Goal: Navigation & Orientation: Find specific page/section

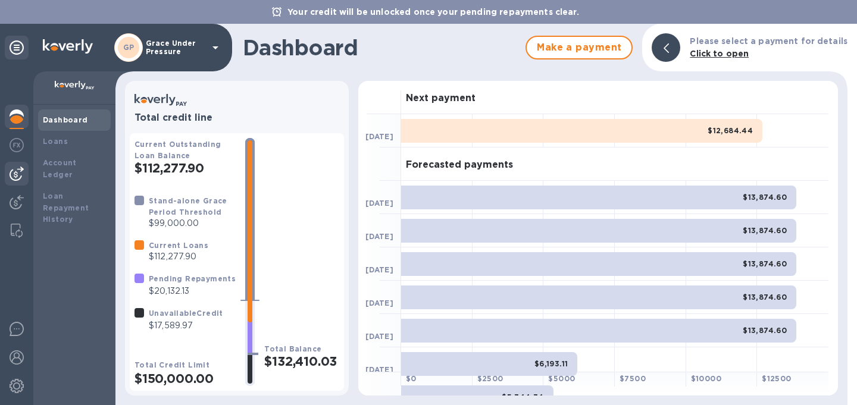
click at [15, 177] on img at bounding box center [17, 174] width 14 height 14
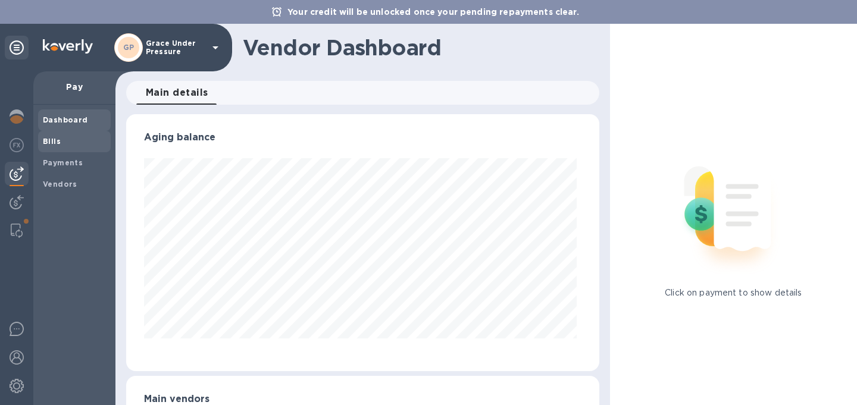
scroll to position [257, 468]
click at [52, 142] on b "Bills" at bounding box center [52, 141] width 18 height 9
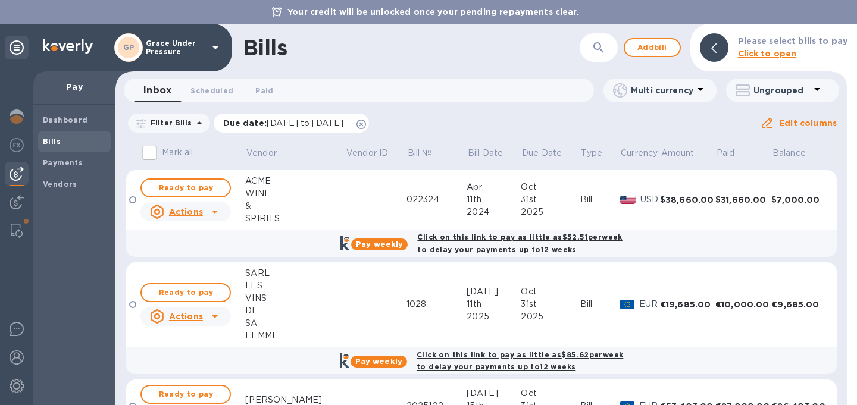
click at [366, 125] on icon at bounding box center [361, 125] width 10 height 10
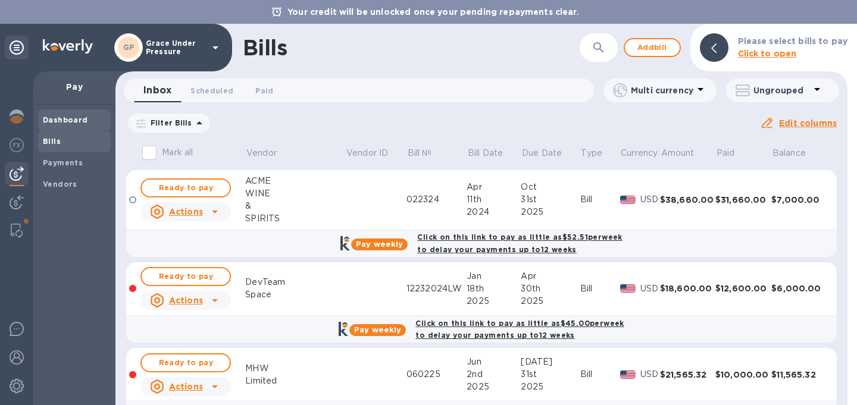
click at [55, 120] on b "Dashboard" at bounding box center [65, 119] width 45 height 9
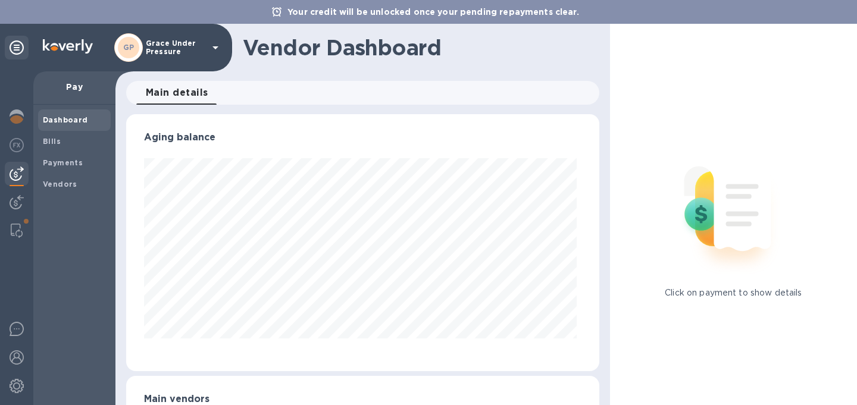
scroll to position [257, 468]
click at [16, 143] on img at bounding box center [17, 145] width 14 height 14
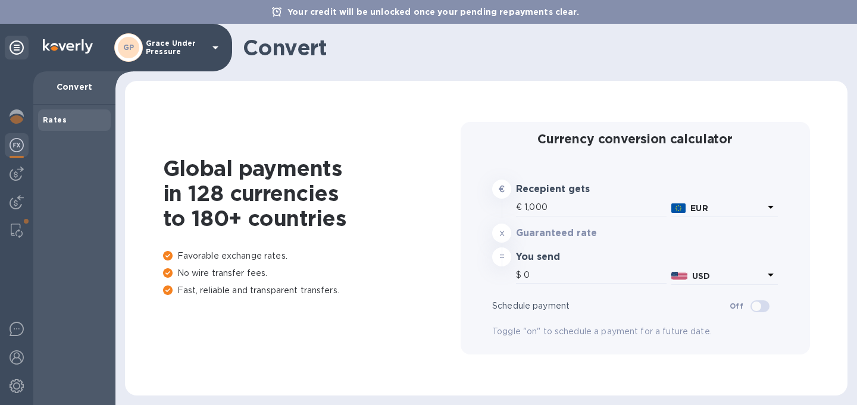
type input "1,178.52"
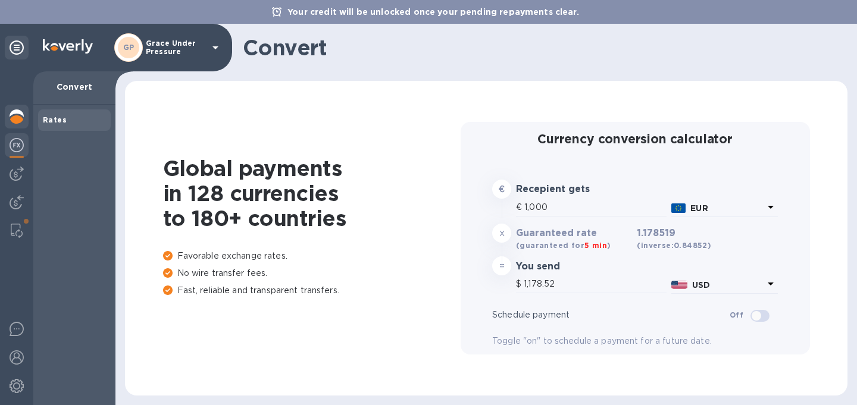
click at [11, 114] on img at bounding box center [17, 116] width 14 height 14
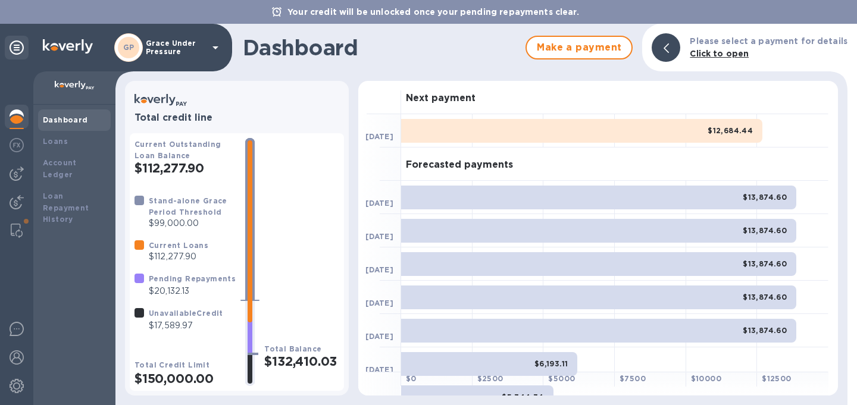
click at [61, 114] on div "Dashboard" at bounding box center [74, 119] width 73 height 21
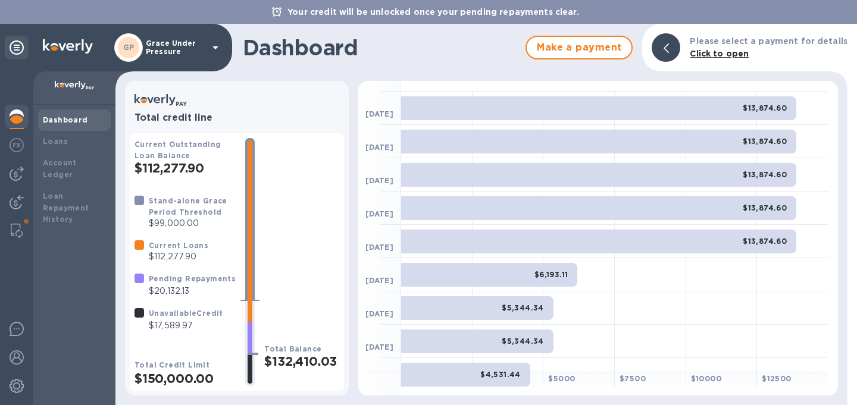
scroll to position [94, 0]
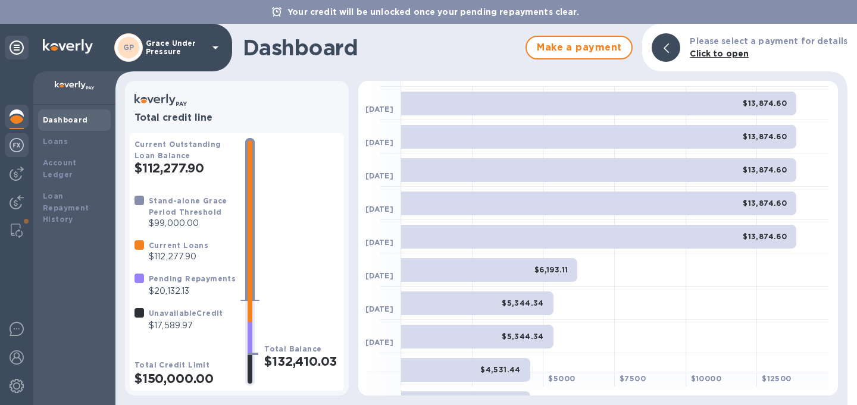
click at [16, 147] on img at bounding box center [17, 145] width 14 height 14
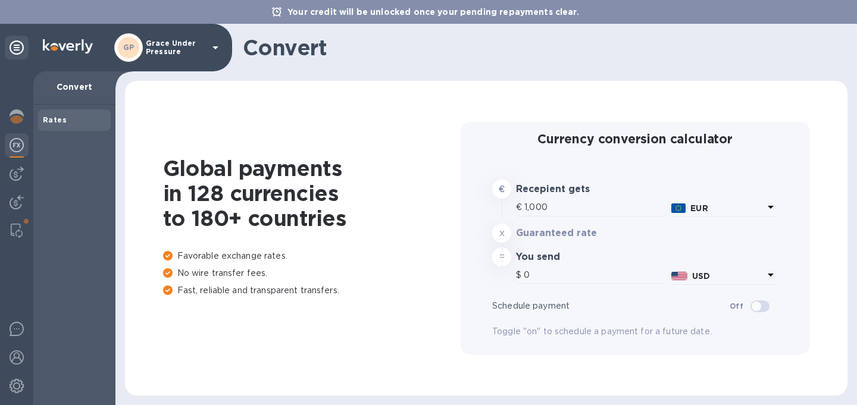
type input "1,178.52"
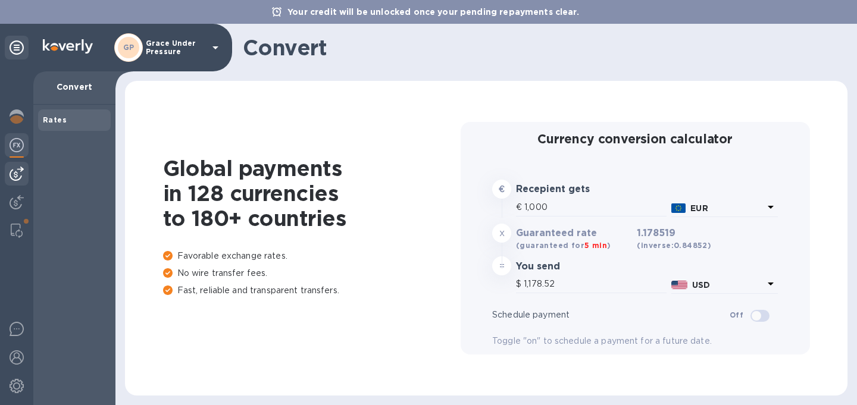
click at [20, 174] on img at bounding box center [17, 174] width 14 height 14
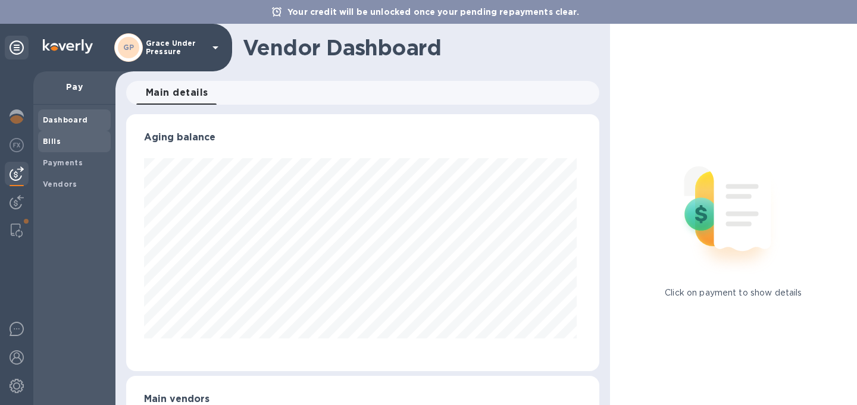
scroll to position [257, 468]
click at [50, 142] on b "Bills" at bounding box center [52, 141] width 18 height 9
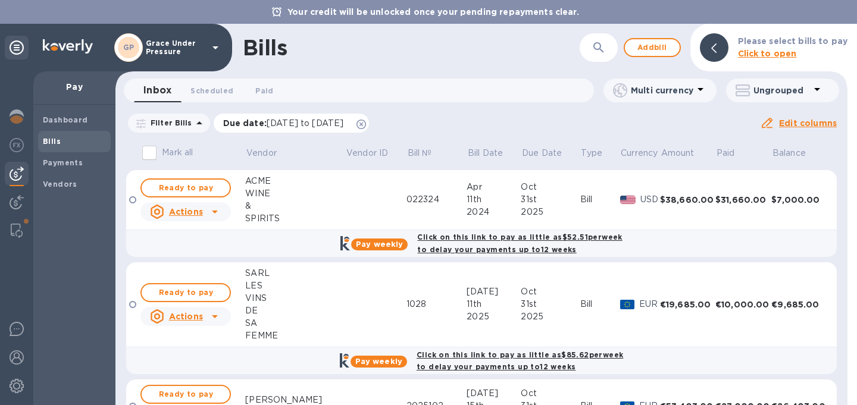
click at [366, 123] on icon at bounding box center [361, 125] width 10 height 10
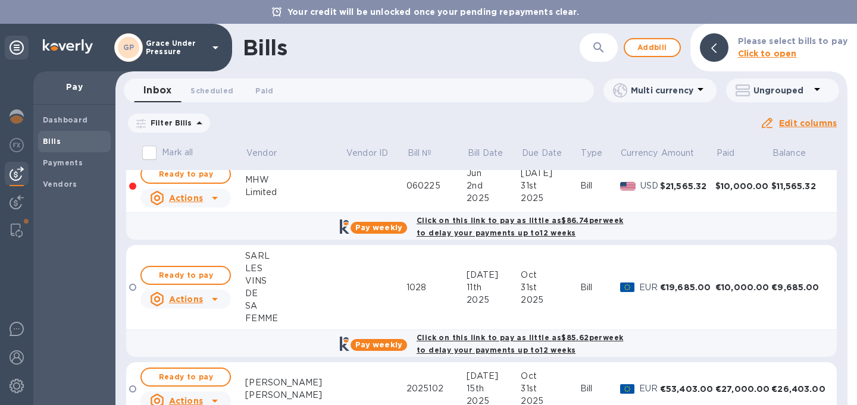
scroll to position [188, 0]
click at [59, 119] on b "Dashboard" at bounding box center [65, 119] width 45 height 9
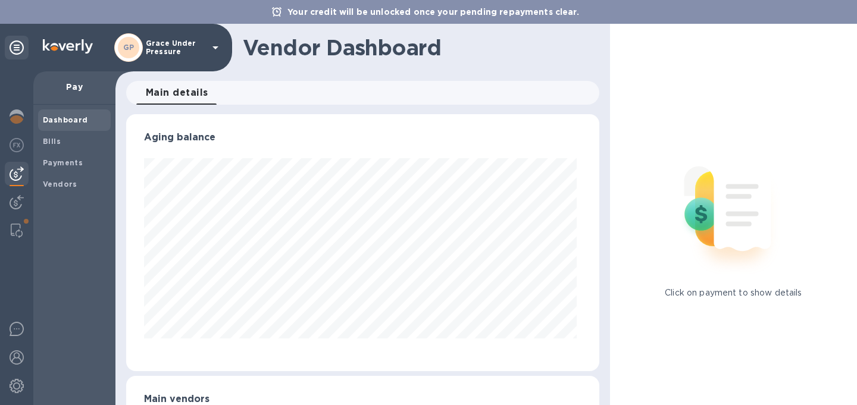
scroll to position [257, 468]
click at [15, 112] on img at bounding box center [17, 116] width 14 height 14
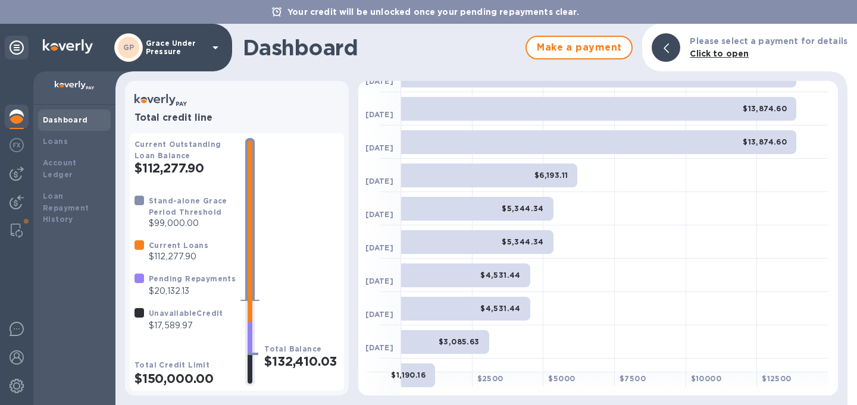
scroll to position [209, 0]
